Goal: Find contact information: Find contact information

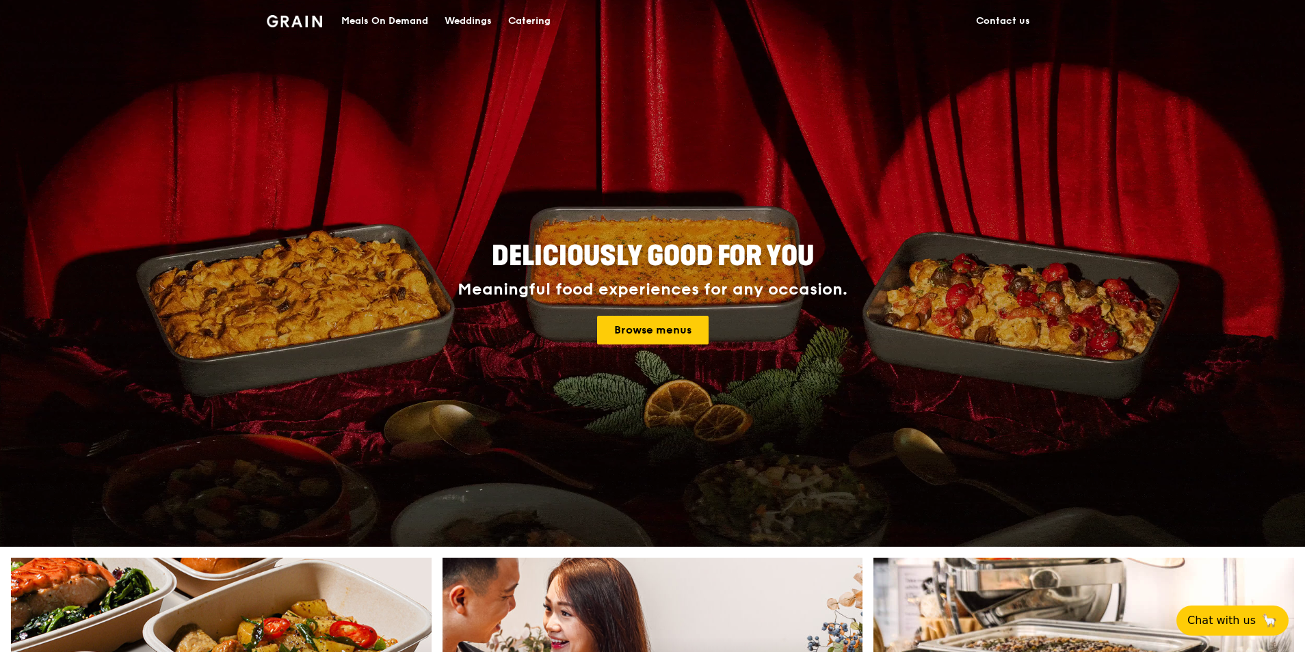
click at [1003, 21] on link "Contact us" at bounding box center [1003, 21] width 70 height 41
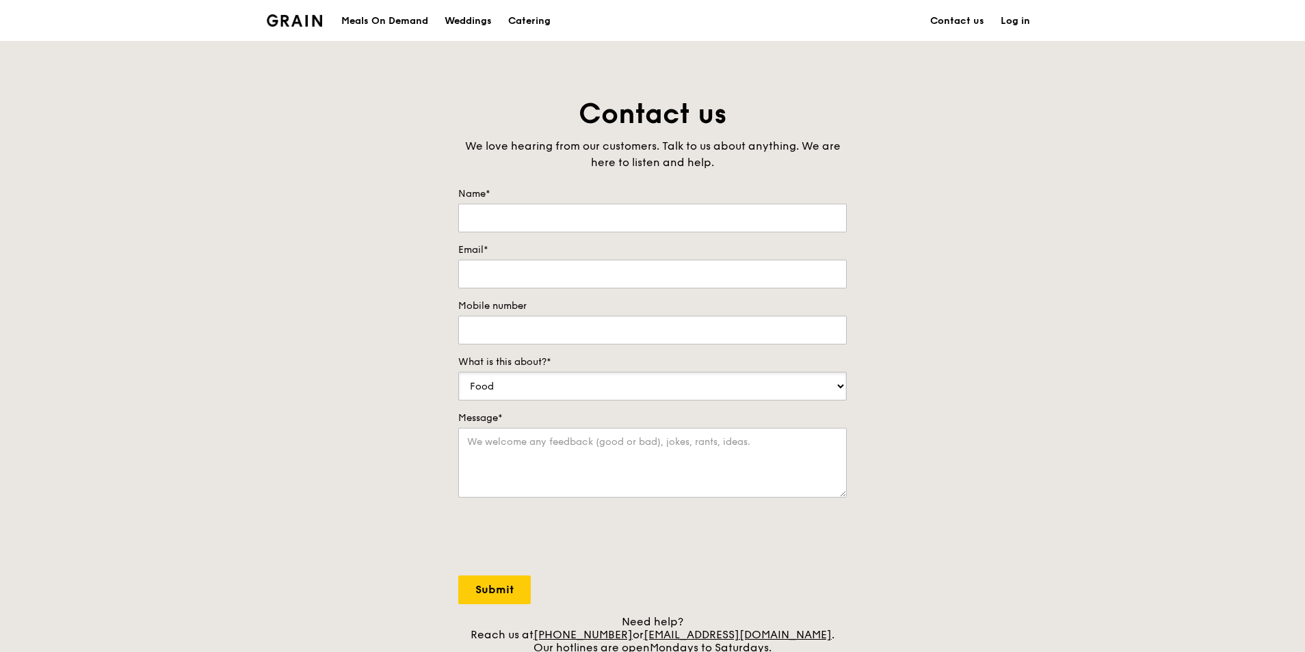
click at [656, 395] on select "Food Service Billing/Payment Catering Others" at bounding box center [652, 386] width 388 height 29
click at [477, 16] on div "Weddings" at bounding box center [468, 21] width 47 height 41
